Goal: Task Accomplishment & Management: Use online tool/utility

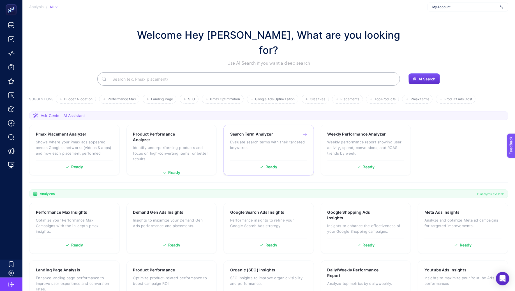
click at [273, 139] on p "Evaluate search terms with their targeted keywords" at bounding box center [268, 144] width 77 height 11
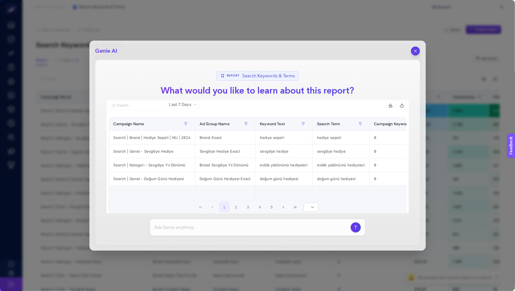
click at [226, 229] on input at bounding box center [252, 227] width 194 height 7
type input "bu rapor ne anlatıyor ? bana 4 haftalık proje çıkarır mısın ?"
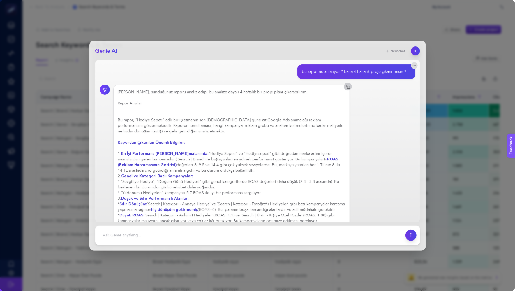
click at [348, 87] on icon "button" at bounding box center [348, 86] width 4 height 4
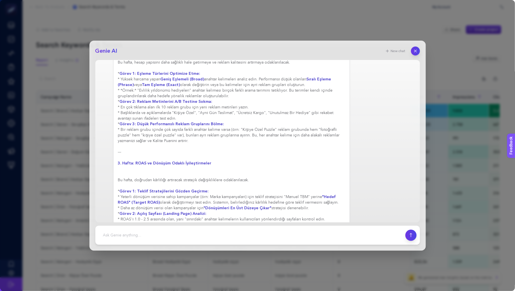
scroll to position [526, 0]
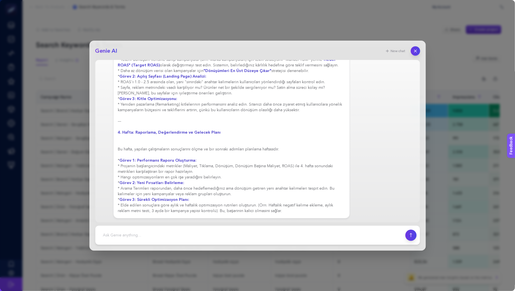
click at [416, 50] on icon "button" at bounding box center [415, 51] width 5 height 5
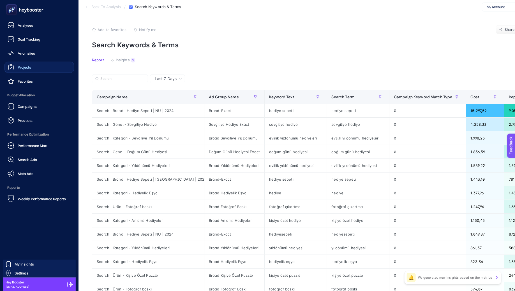
click at [29, 67] on span "Projects" at bounding box center [24, 67] width 13 height 4
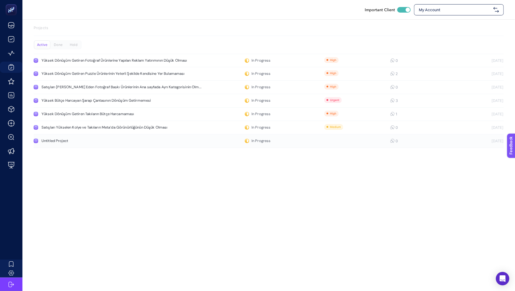
click at [124, 140] on div "Untitled Project" at bounding box center [106, 141] width 130 height 4
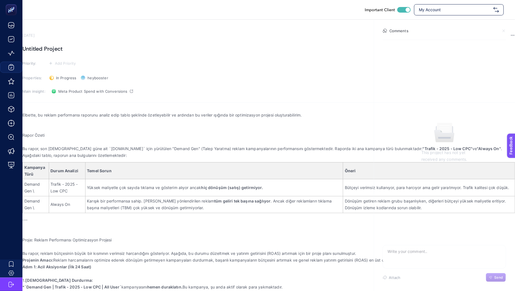
click at [195, 125] on p "Rich Text Editor. Editing area: main" at bounding box center [268, 122] width 493 height 7
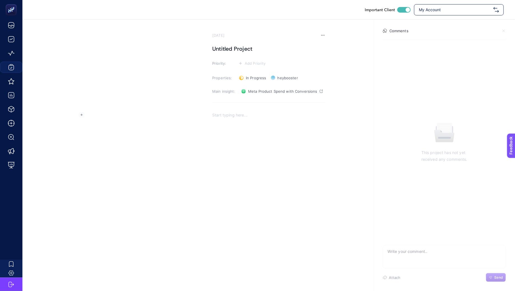
click at [212, 123] on div "Rich Text Editor. Editing area: main" at bounding box center [268, 164] width 113 height 112
